Goal: Information Seeking & Learning: Learn about a topic

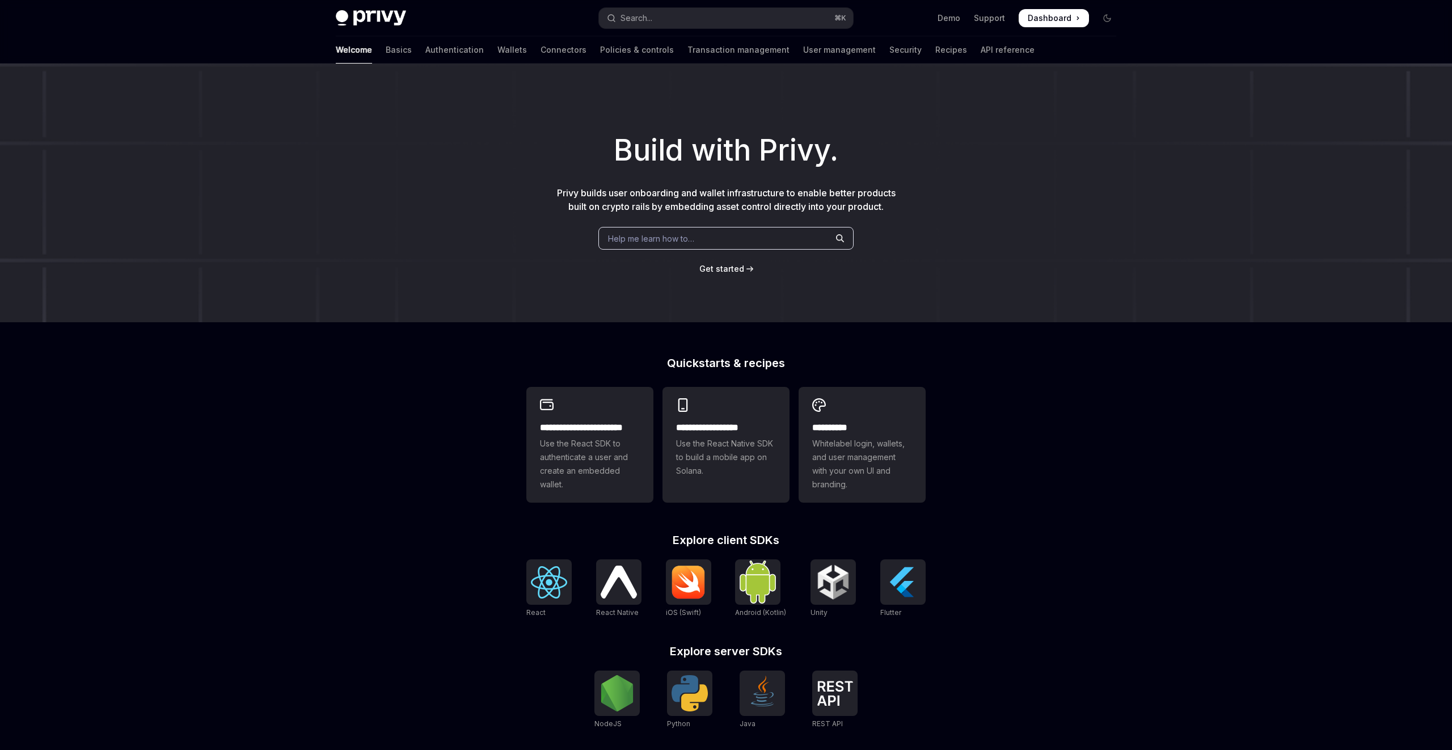
type textarea "*"
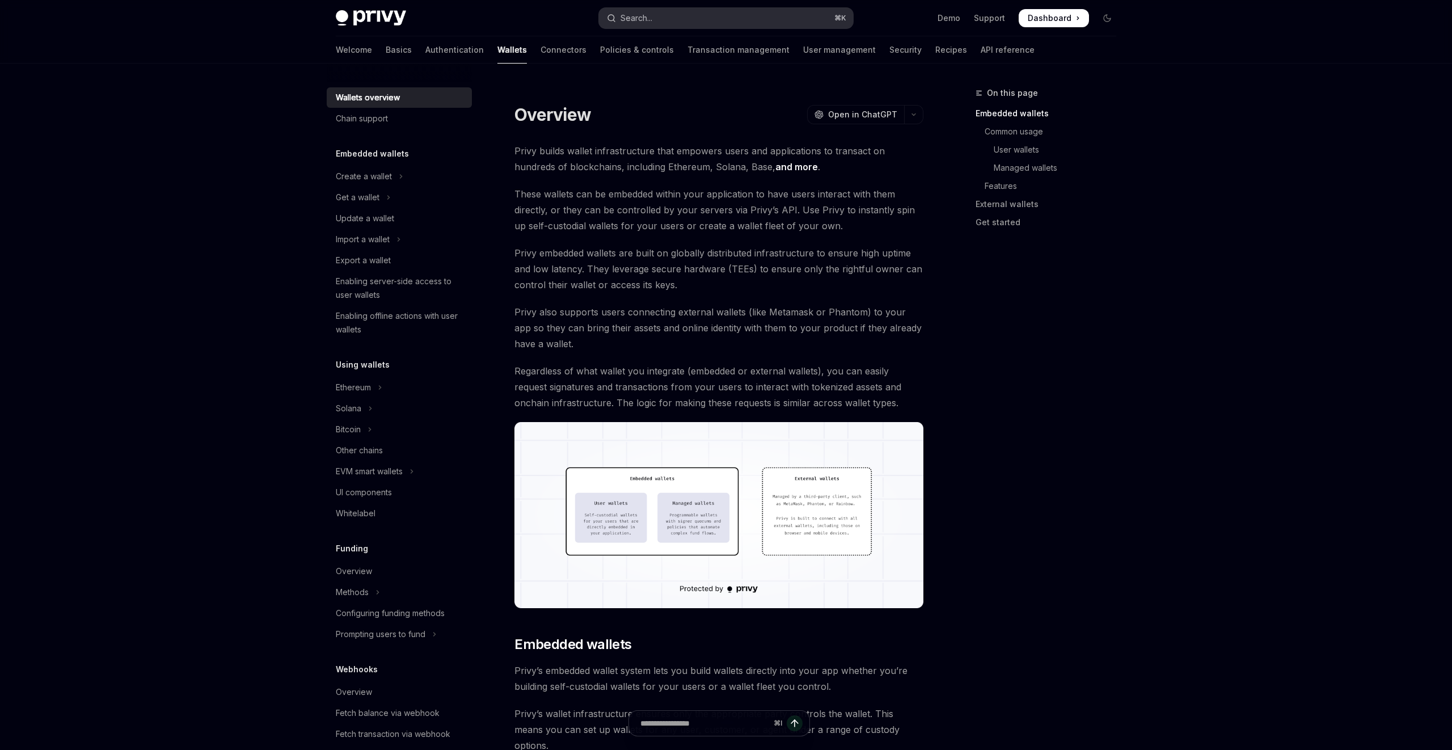
click at [738, 22] on button "Search... ⌘ K" at bounding box center [726, 18] width 254 height 20
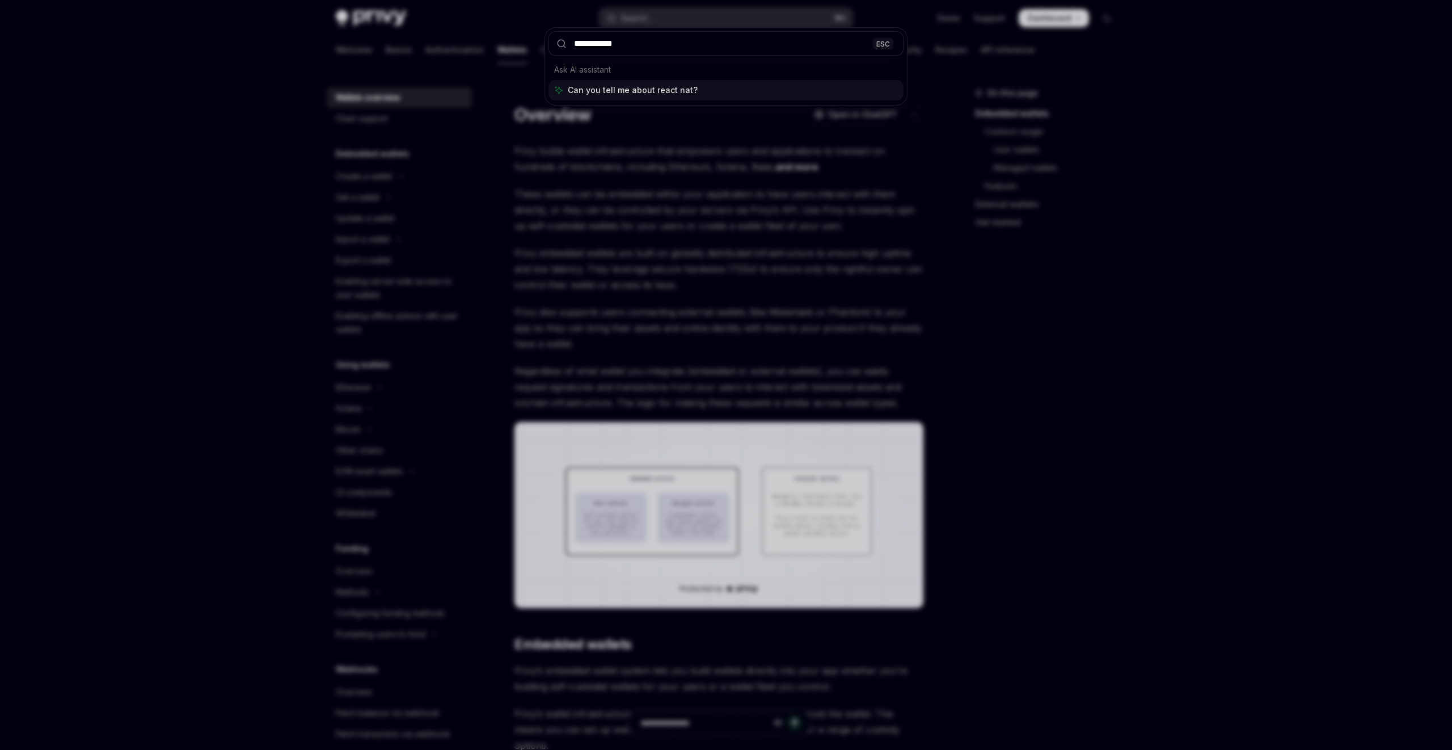
type input "**********"
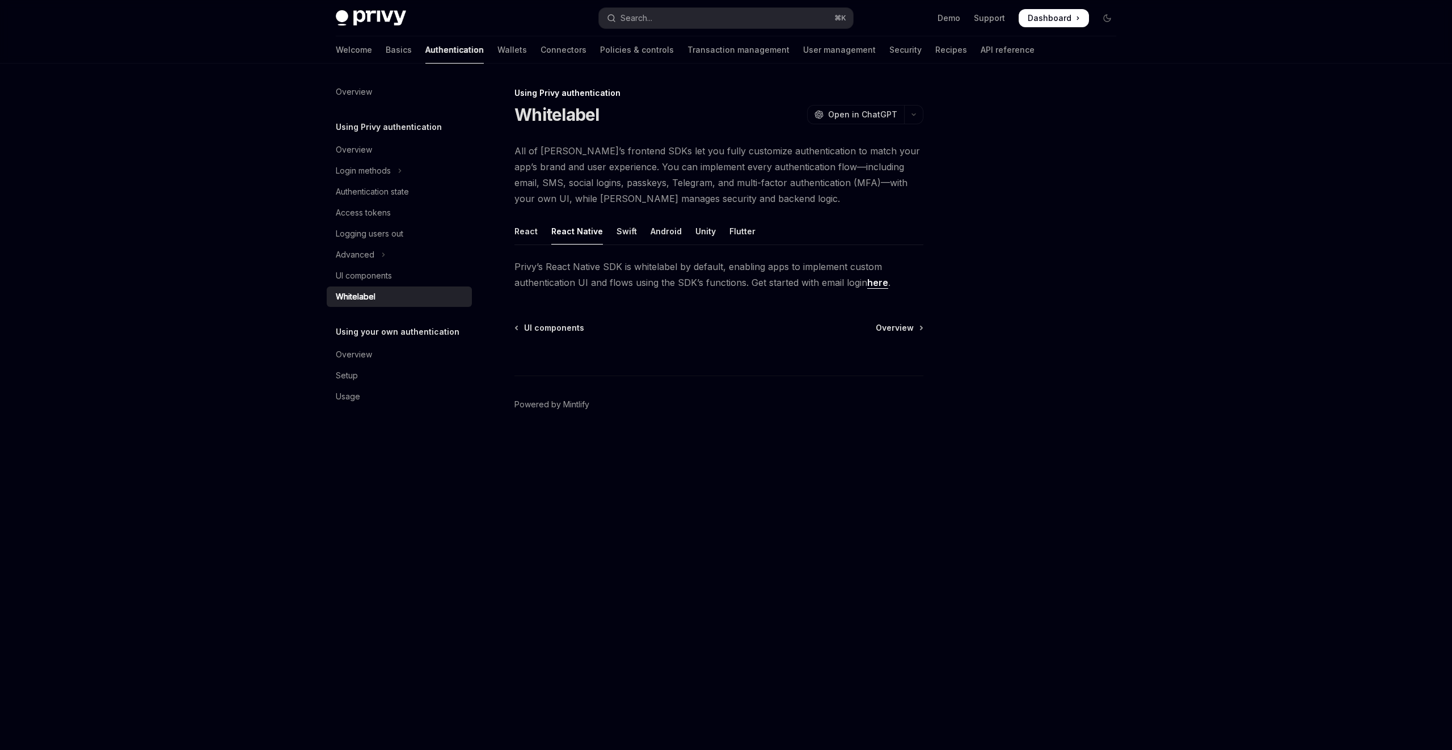
click at [687, 312] on div "Using Privy authentication Whitelabel OpenAI Open in ChatGPT OpenAI Open in Cha…" at bounding box center [612, 418] width 626 height 664
click at [398, 274] on div "UI components" at bounding box center [400, 276] width 129 height 14
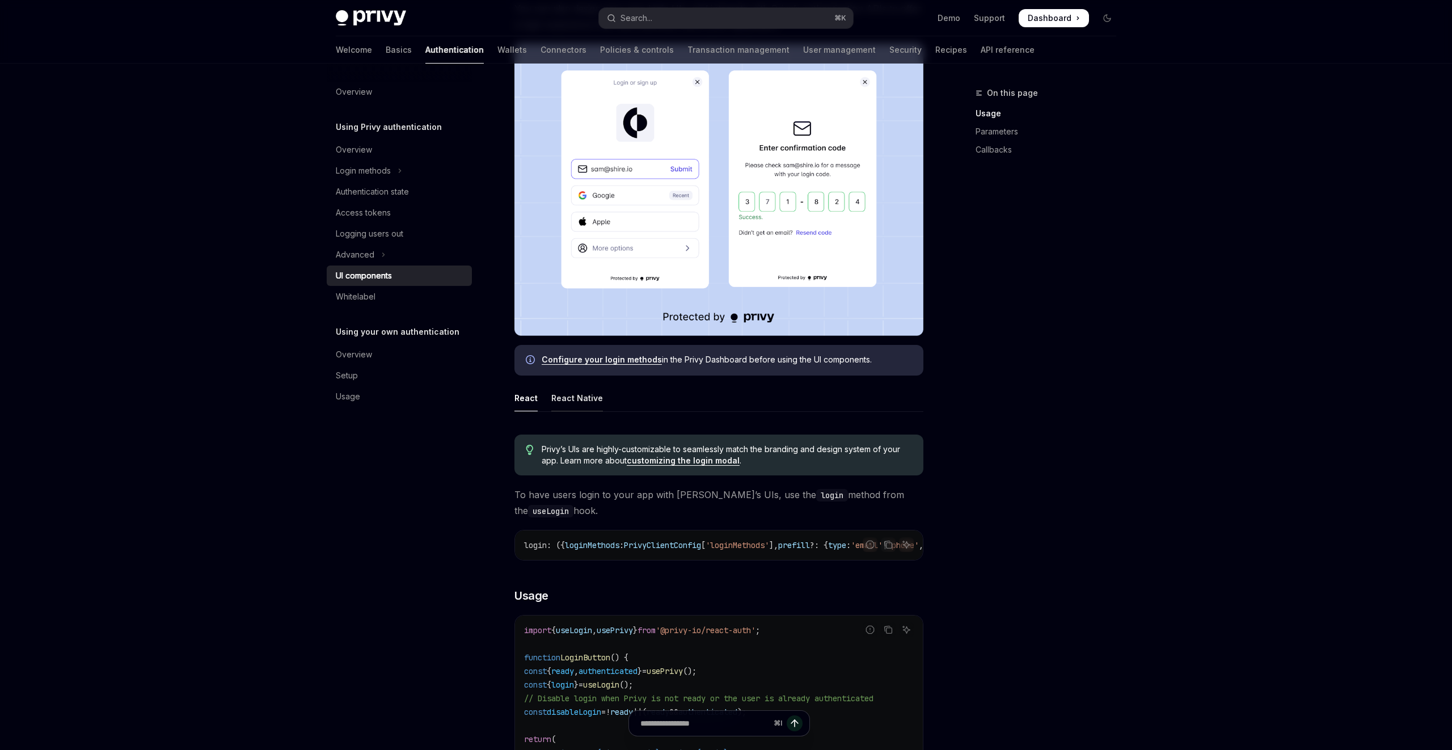
click at [589, 402] on div "React Native" at bounding box center [577, 398] width 52 height 27
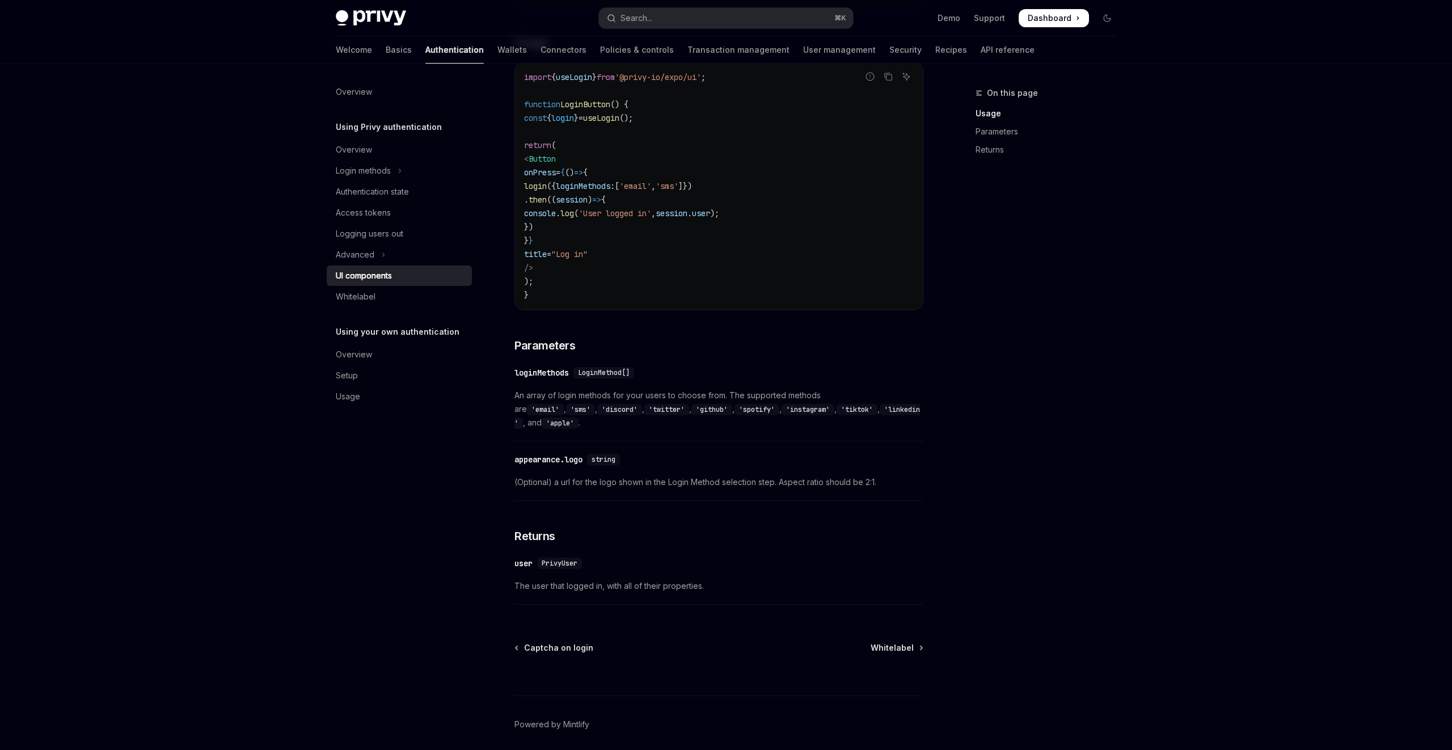
scroll to position [829, 0]
click at [734, 411] on code "'spotify'" at bounding box center [756, 411] width 45 height 11
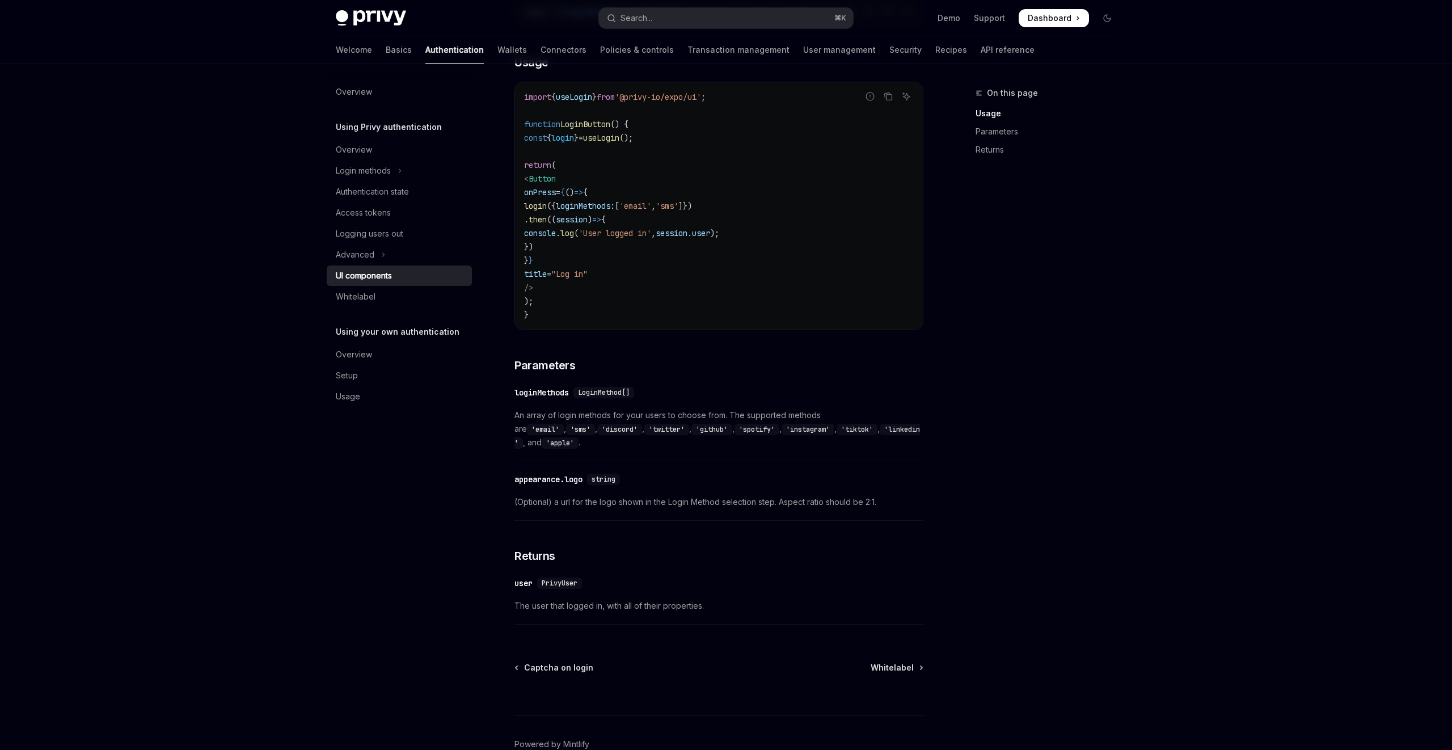
scroll to position [806, 0]
drag, startPoint x: 662, startPoint y: 436, endPoint x: 706, endPoint y: 436, distance: 44.2
click at [734, 436] on code "'spotify'" at bounding box center [756, 434] width 45 height 11
click at [711, 459] on div "​ loginMethods LoginMethod[] An array of login methods for your users to choose…" at bounding box center [718, 425] width 409 height 81
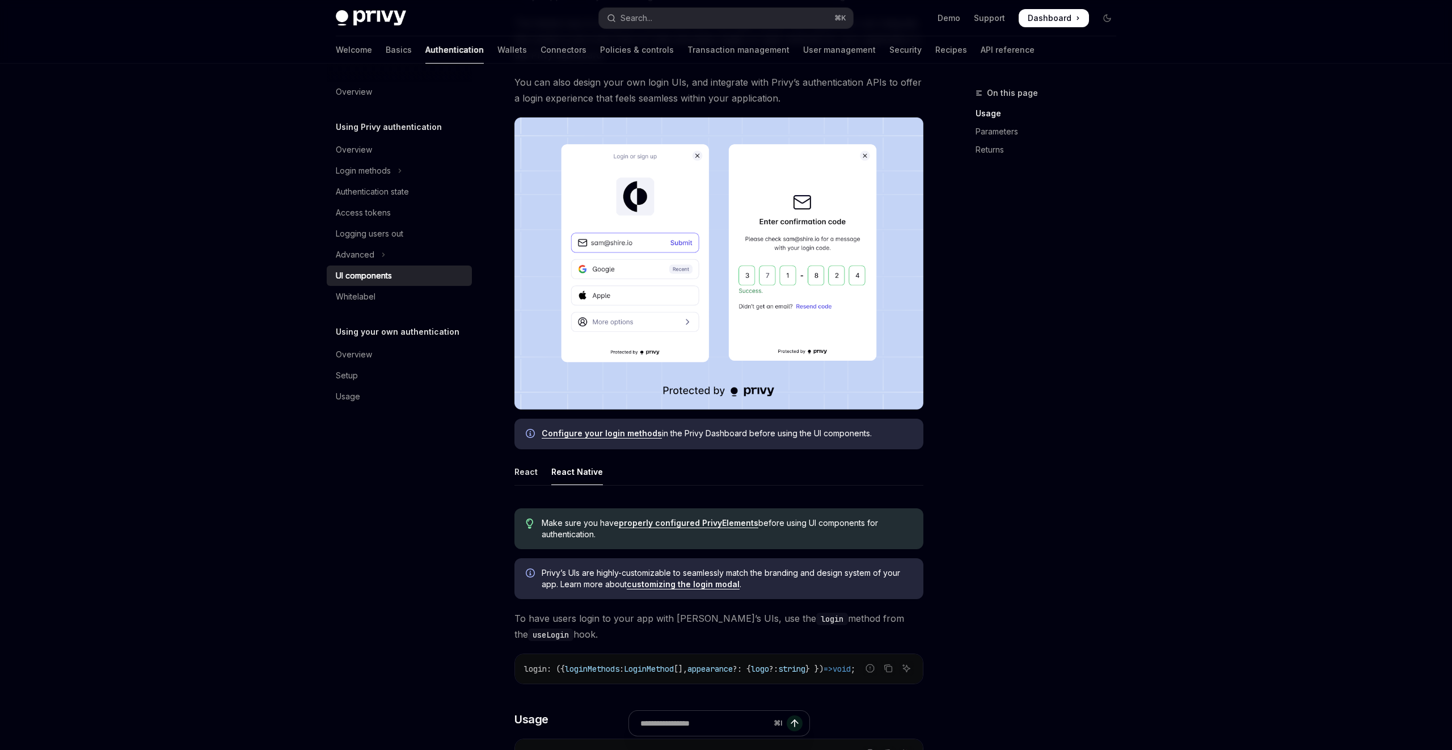
scroll to position [0, 0]
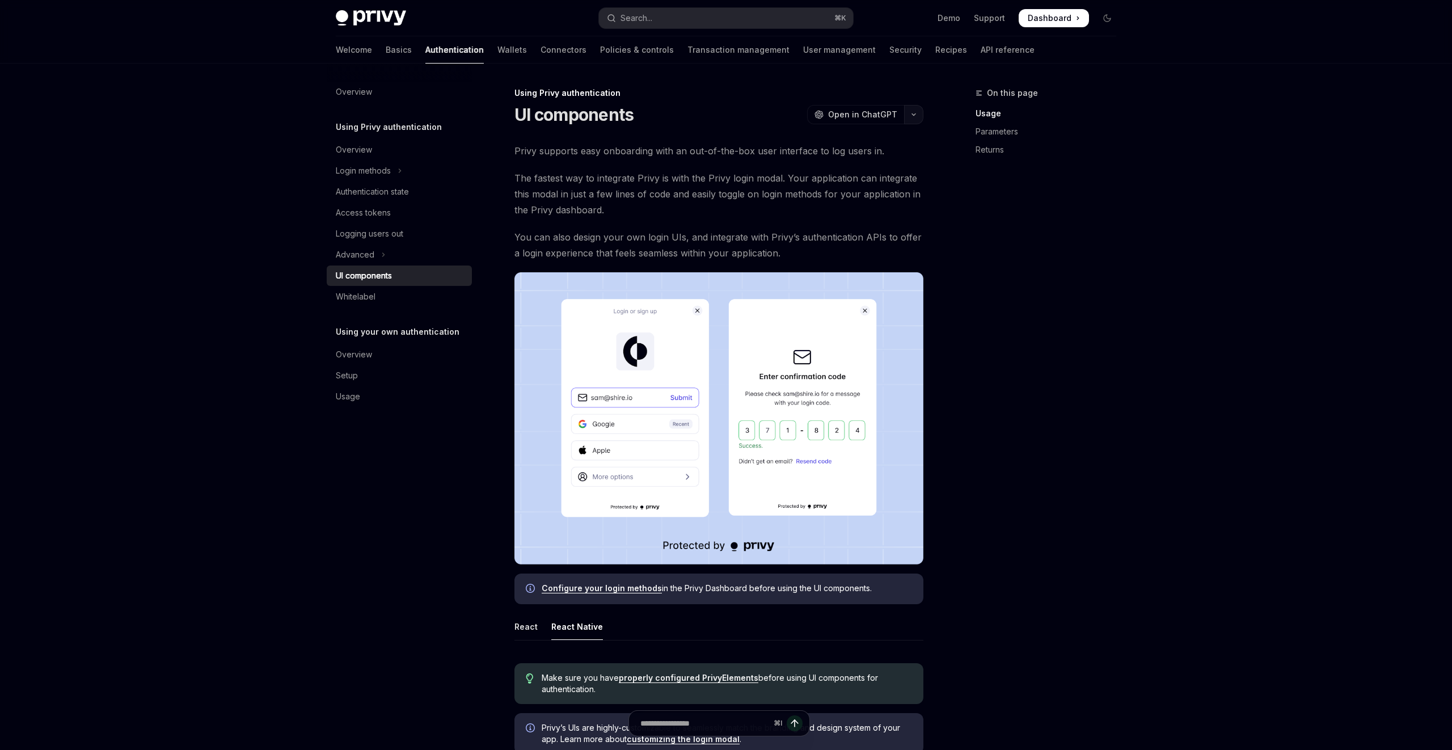
click at [908, 113] on icon "button" at bounding box center [914, 114] width 14 height 5
click at [935, 52] on link "Recipes" at bounding box center [951, 49] width 32 height 27
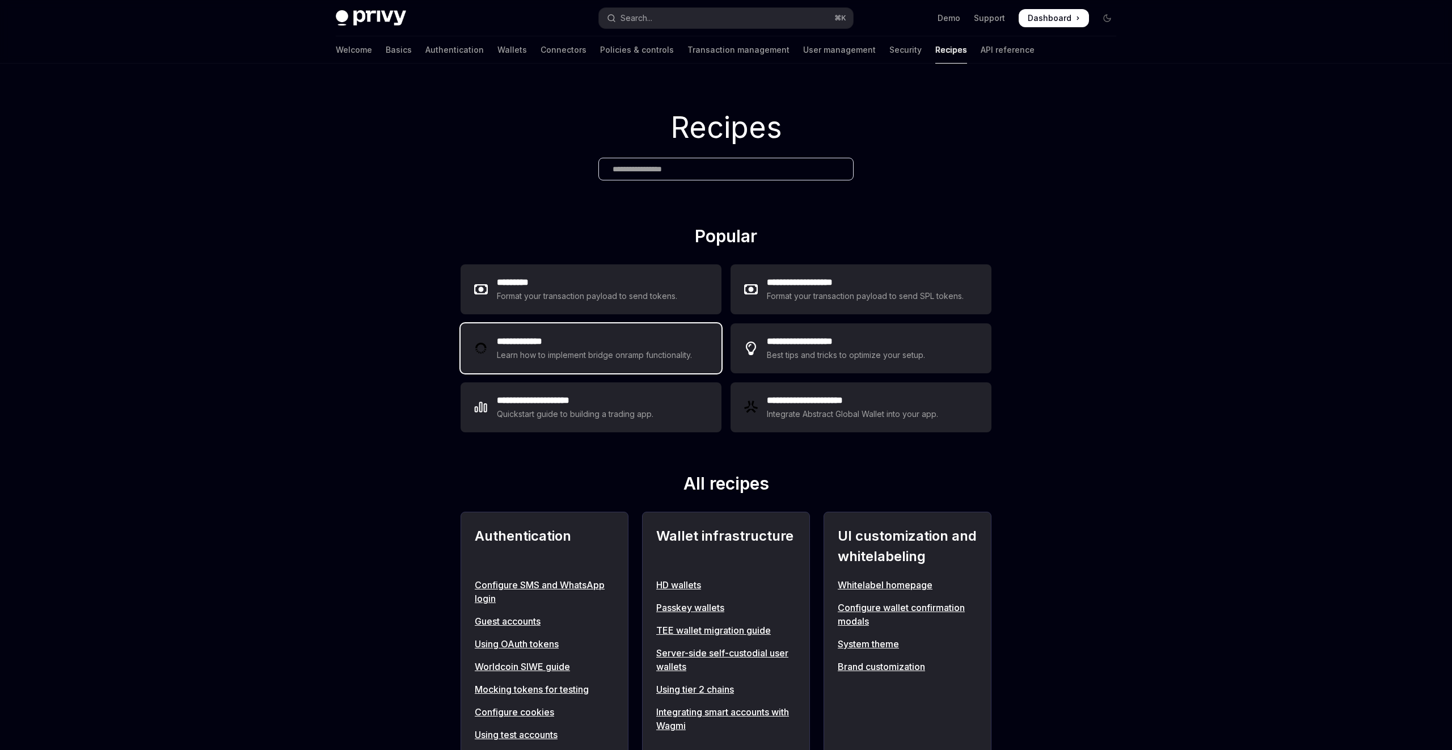
scroll to position [3, 0]
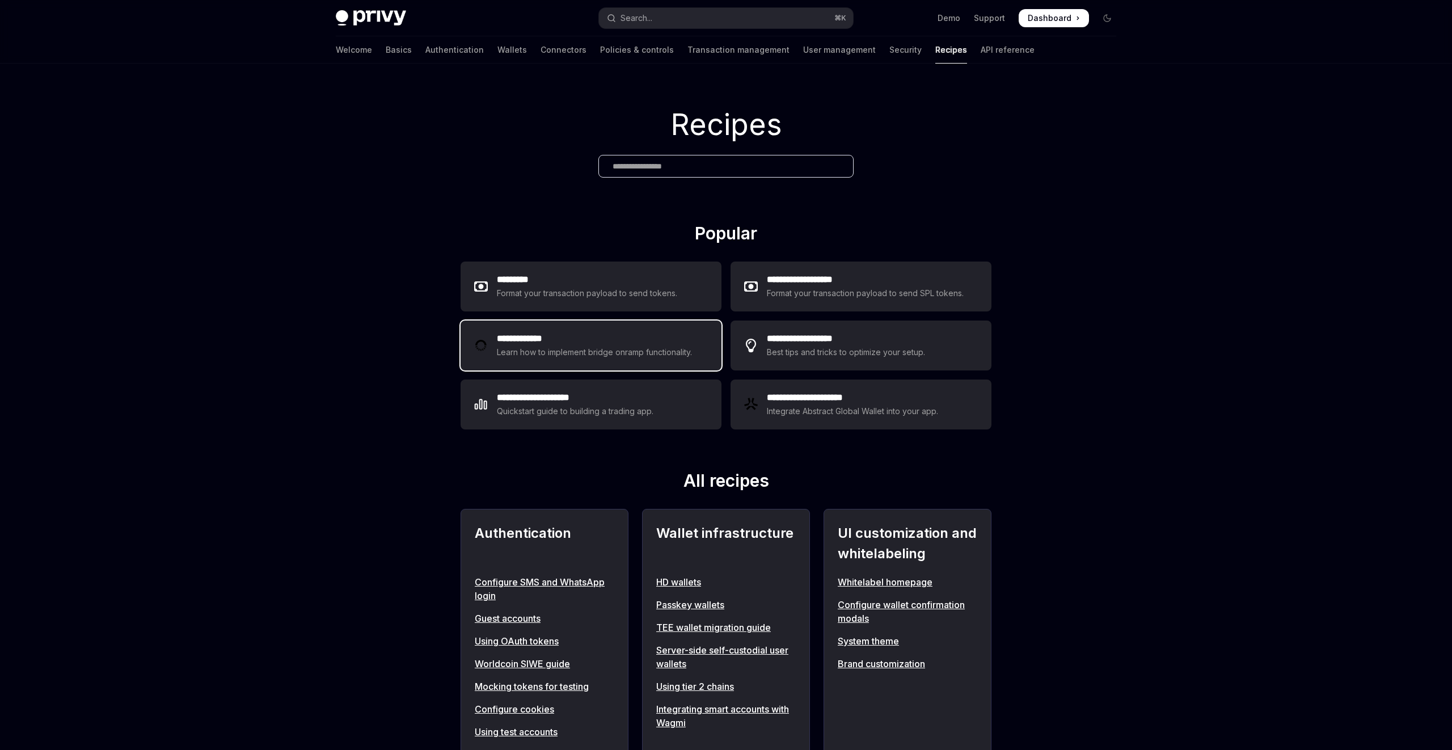
click at [651, 321] on div "**********" at bounding box center [591, 345] width 261 height 50
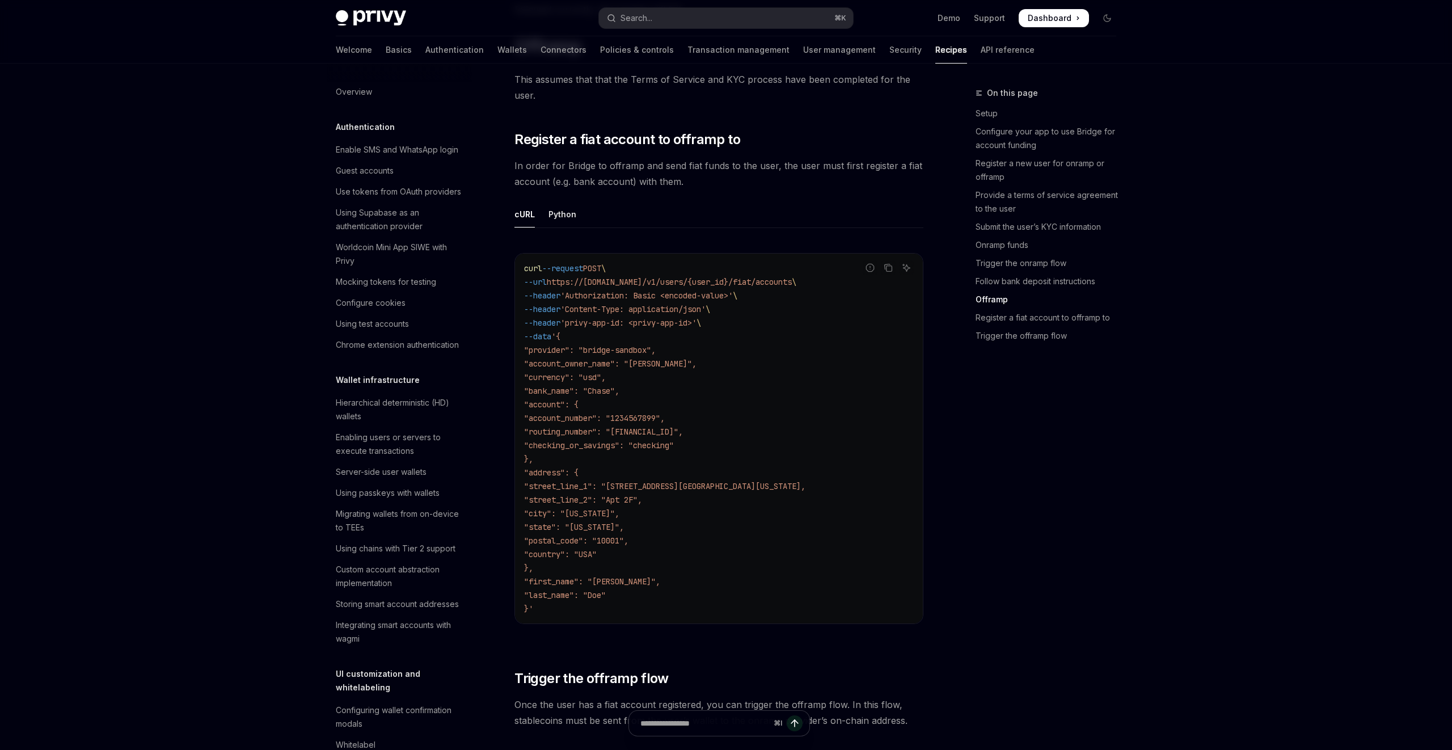
scroll to position [3014, 0]
click at [560, 200] on div "Python" at bounding box center [562, 209] width 28 height 27
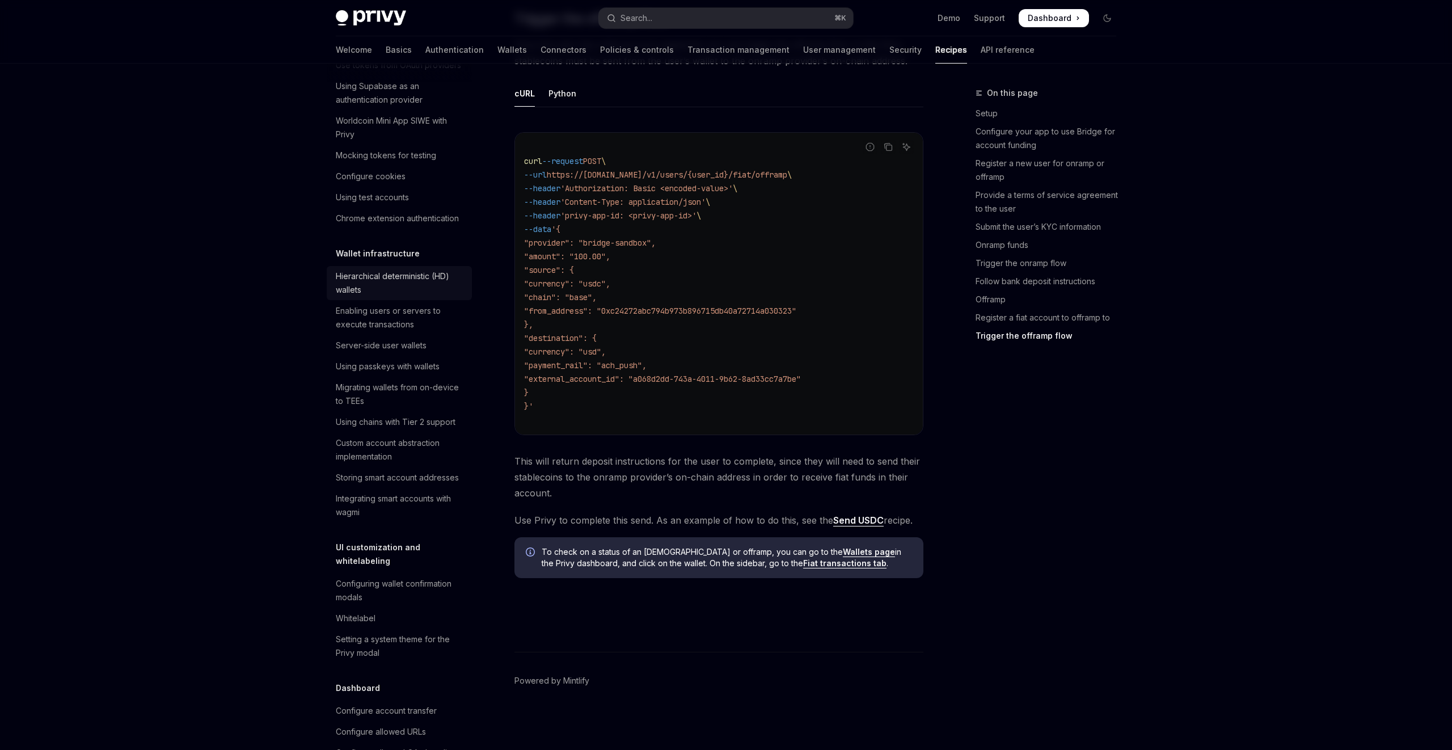
scroll to position [214, 0]
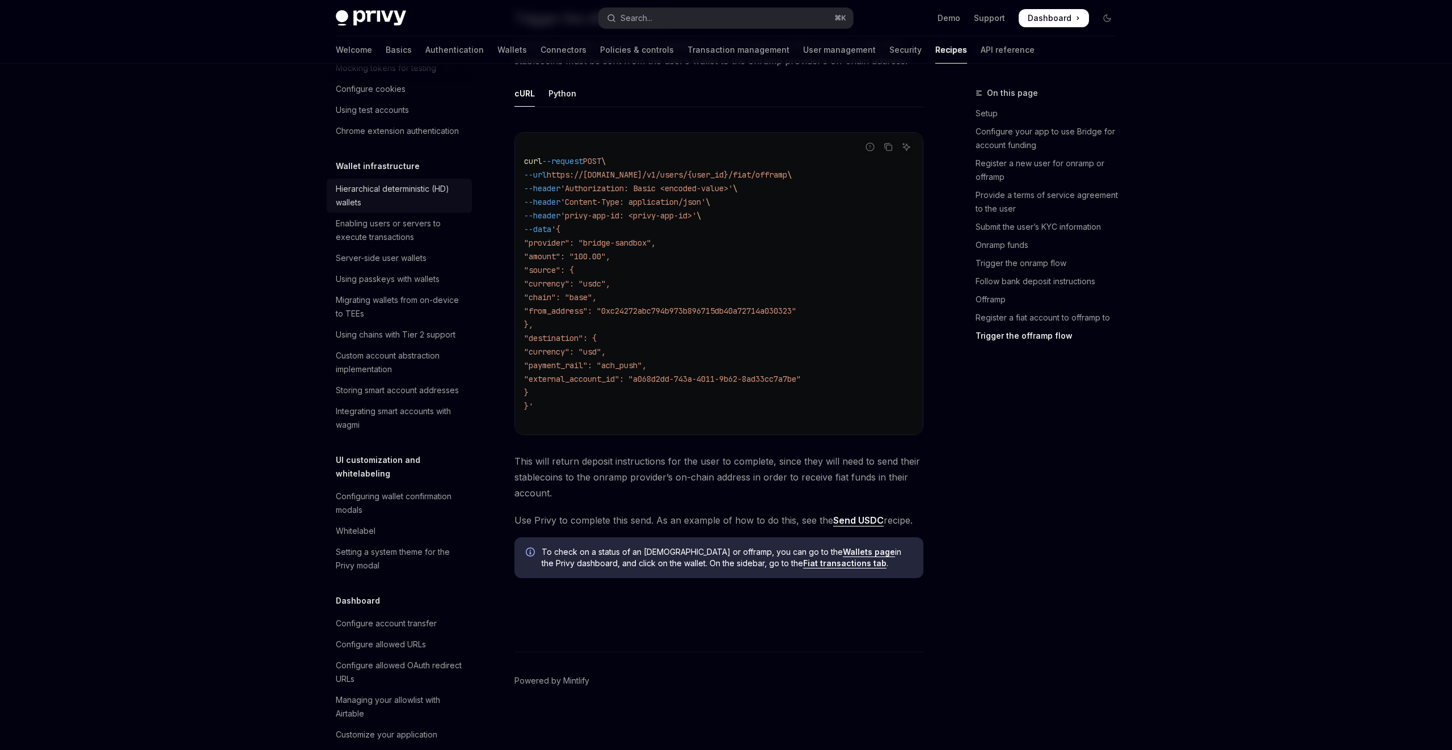
click at [394, 188] on div "Hierarchical deterministic (HD) wallets" at bounding box center [400, 195] width 129 height 27
type textarea "*"
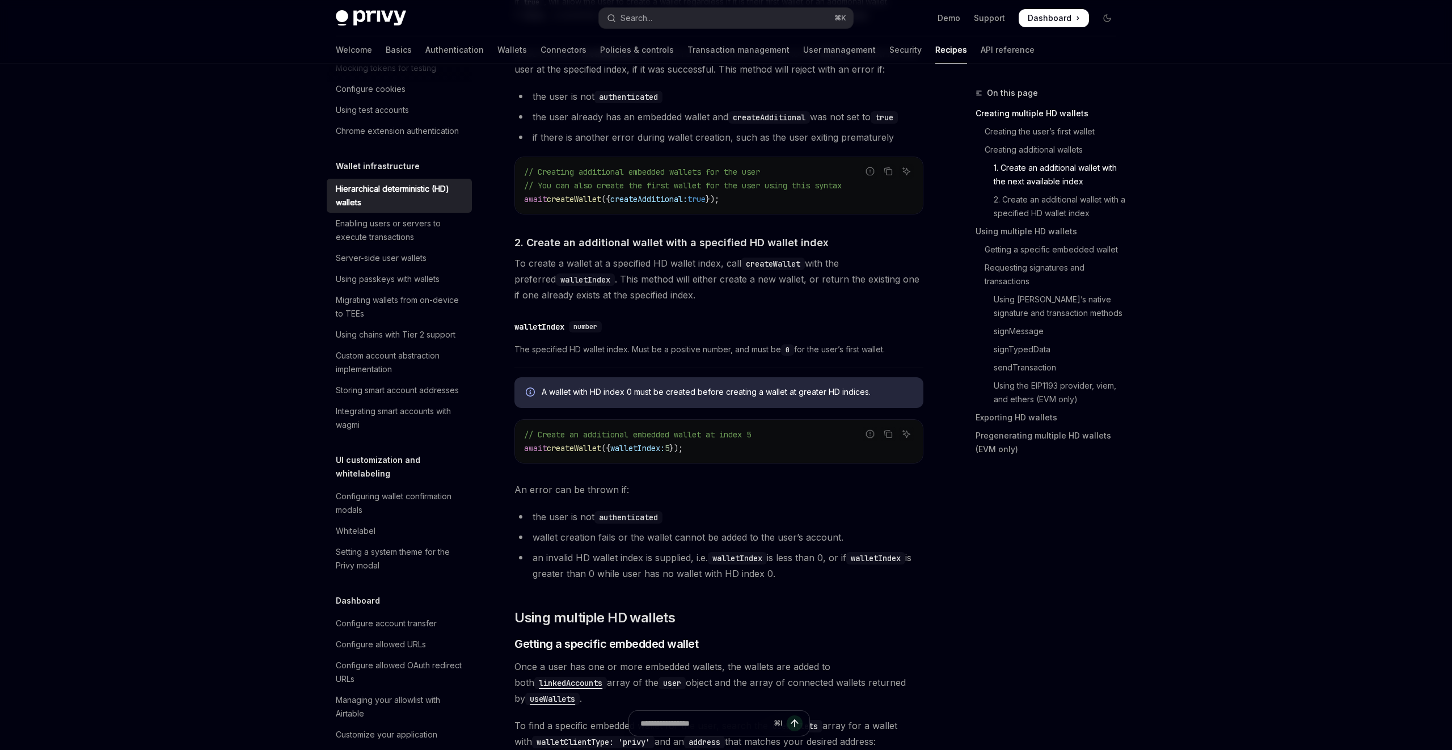
scroll to position [812, 0]
